Goal: Navigation & Orientation: Find specific page/section

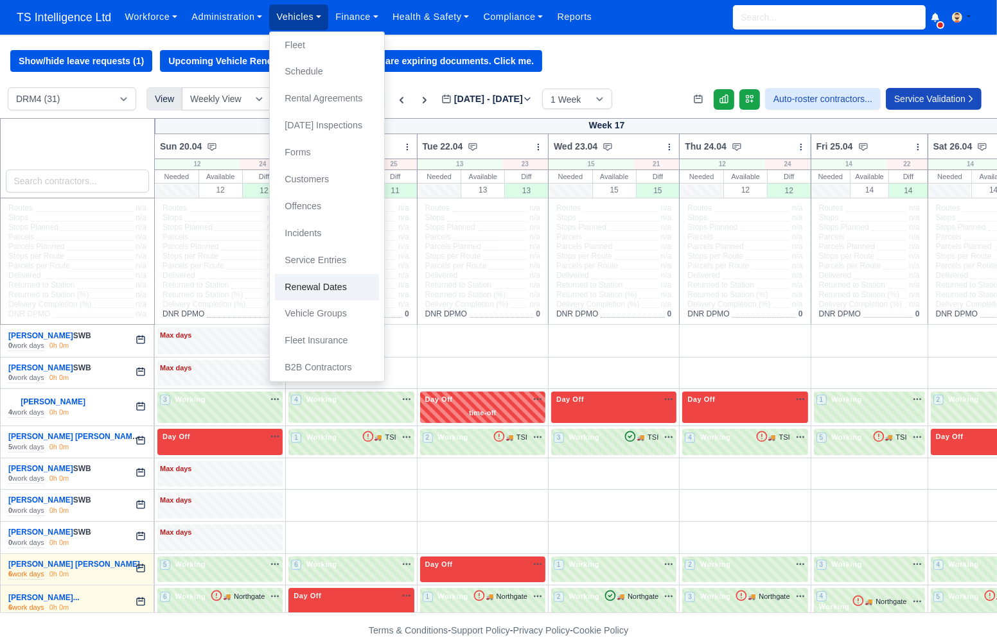
click at [319, 284] on link "Renewal Dates" at bounding box center [327, 287] width 104 height 27
click at [309, 48] on link "Fleet" at bounding box center [327, 45] width 104 height 27
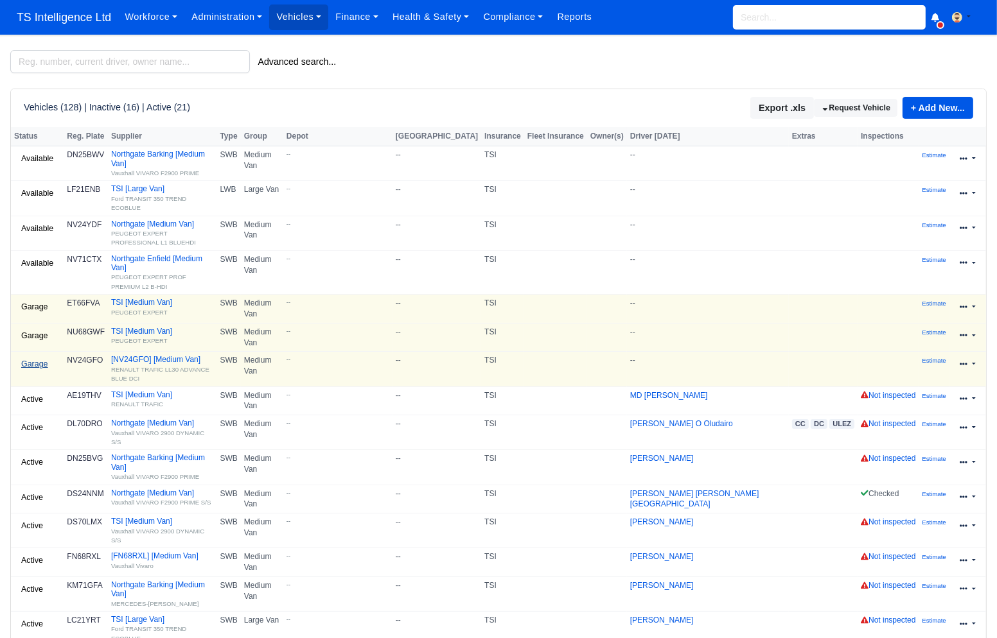
click at [37, 355] on link "Garage" at bounding box center [34, 364] width 41 height 19
click at [437, 96] on div "Vehicles (128) | Inactive (16) | Active (21) Export .xls Request Vehicle + Add …" at bounding box center [498, 107] width 975 height 37
